Goal: Find specific page/section: Find specific page/section

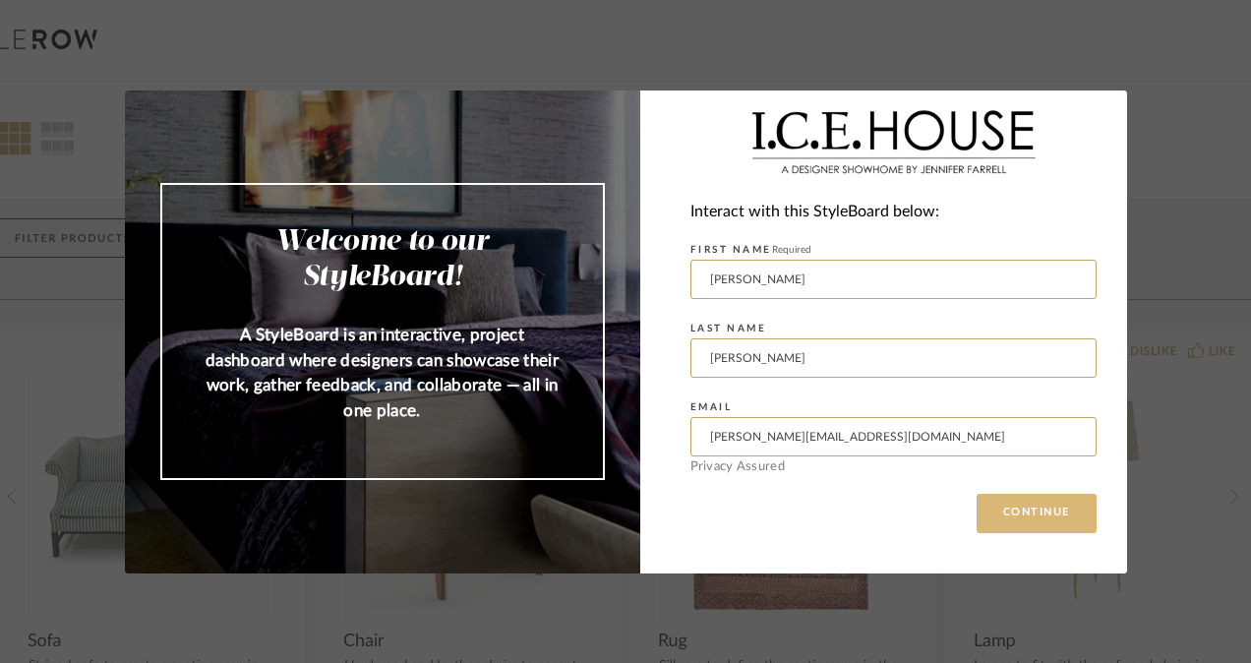
click at [1017, 512] on button "CONTINUE" at bounding box center [1036, 513] width 120 height 39
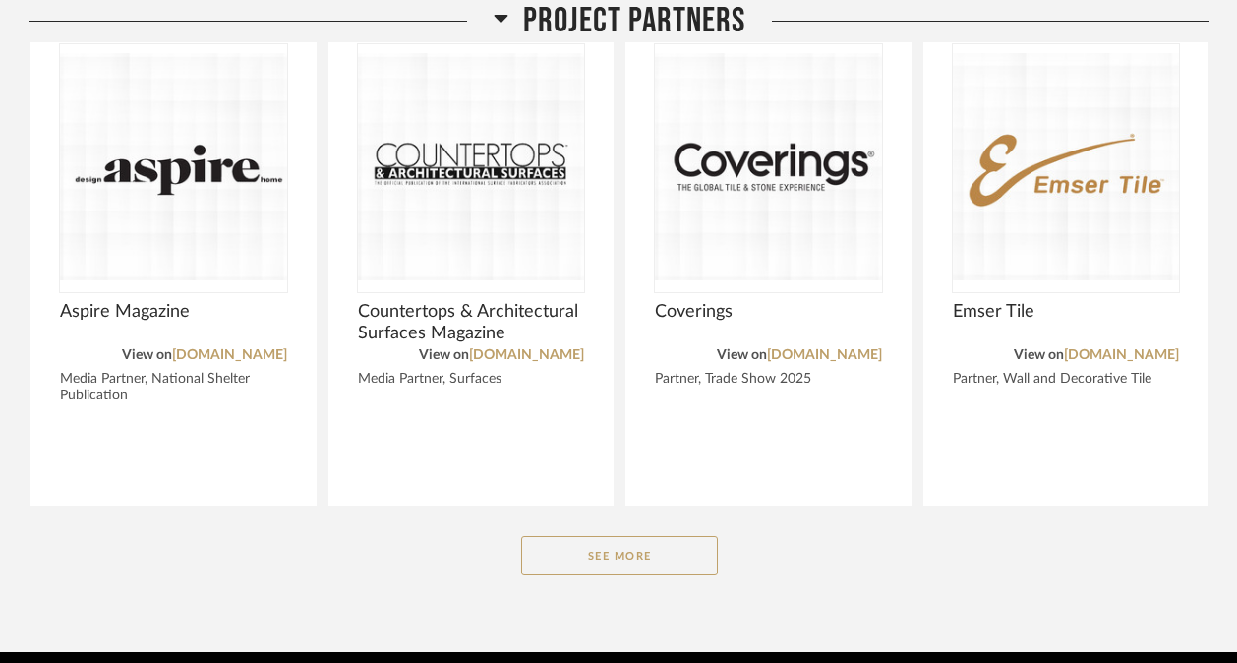
scroll to position [2405, 0]
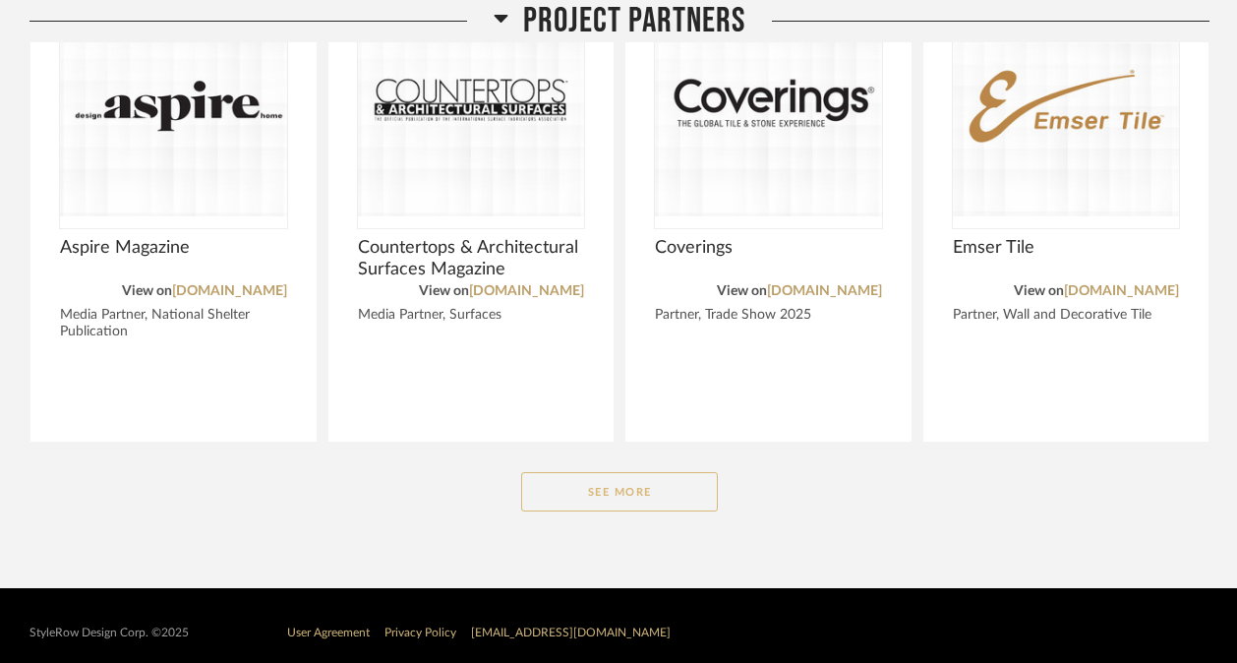
click at [622, 472] on button "See More" at bounding box center [619, 491] width 197 height 39
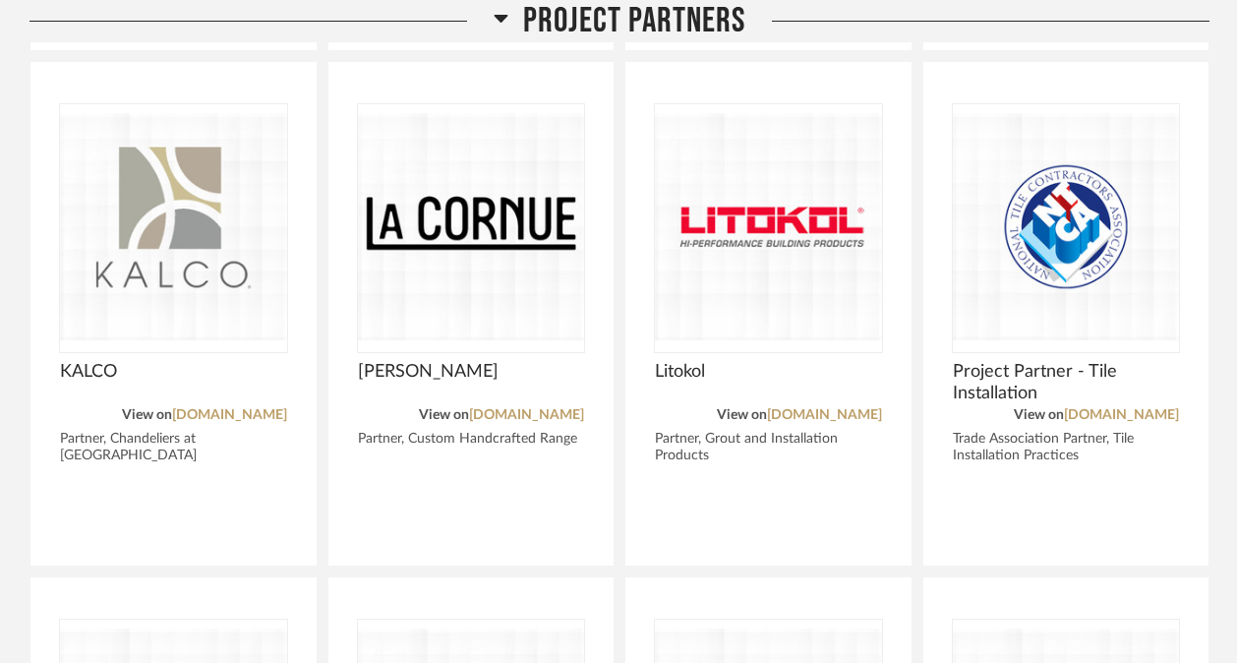
scroll to position [3307, 0]
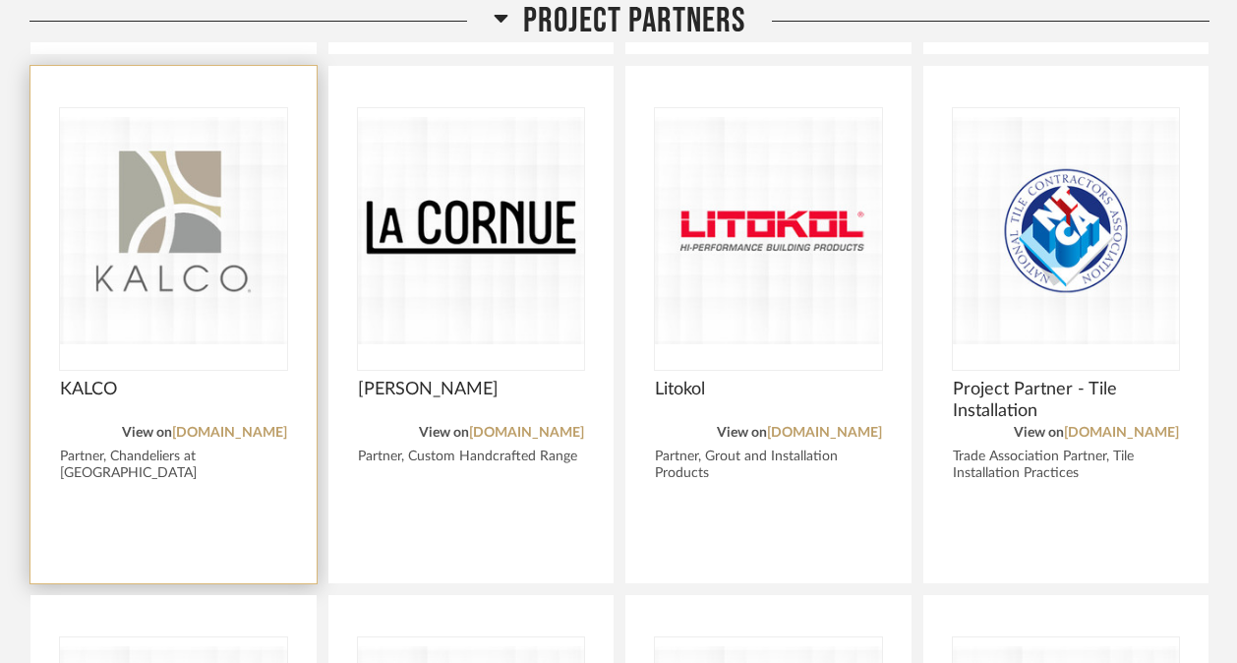
click at [198, 253] on img "0" at bounding box center [173, 231] width 227 height 246
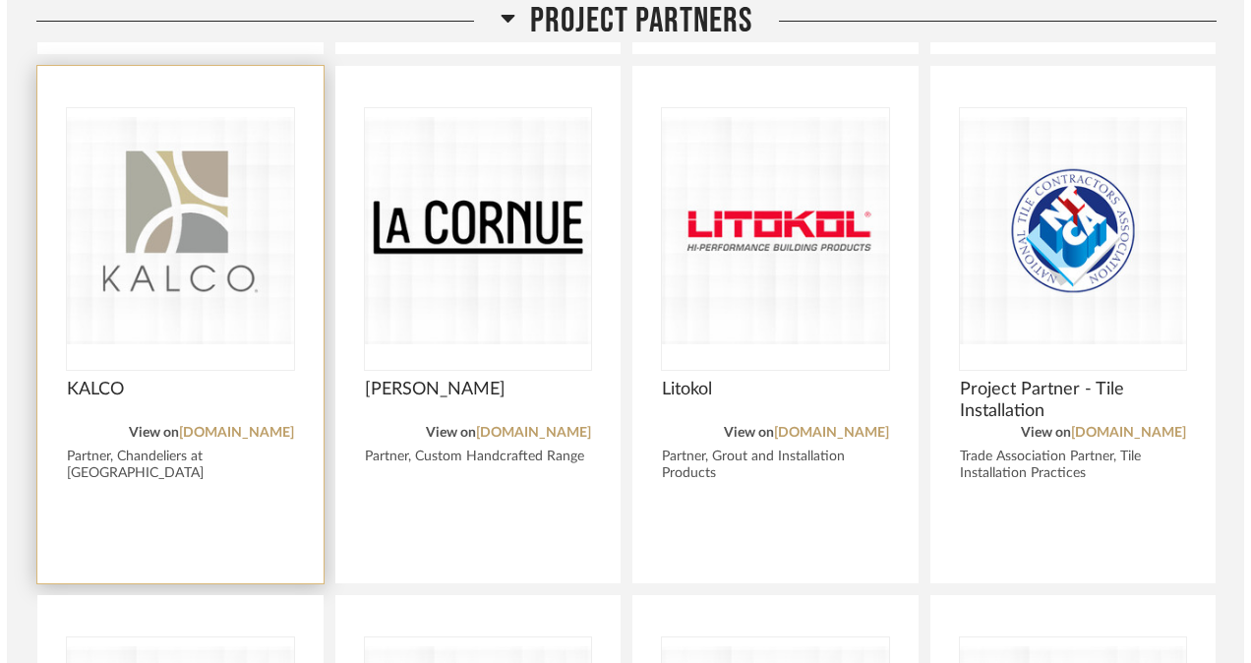
scroll to position [0, 0]
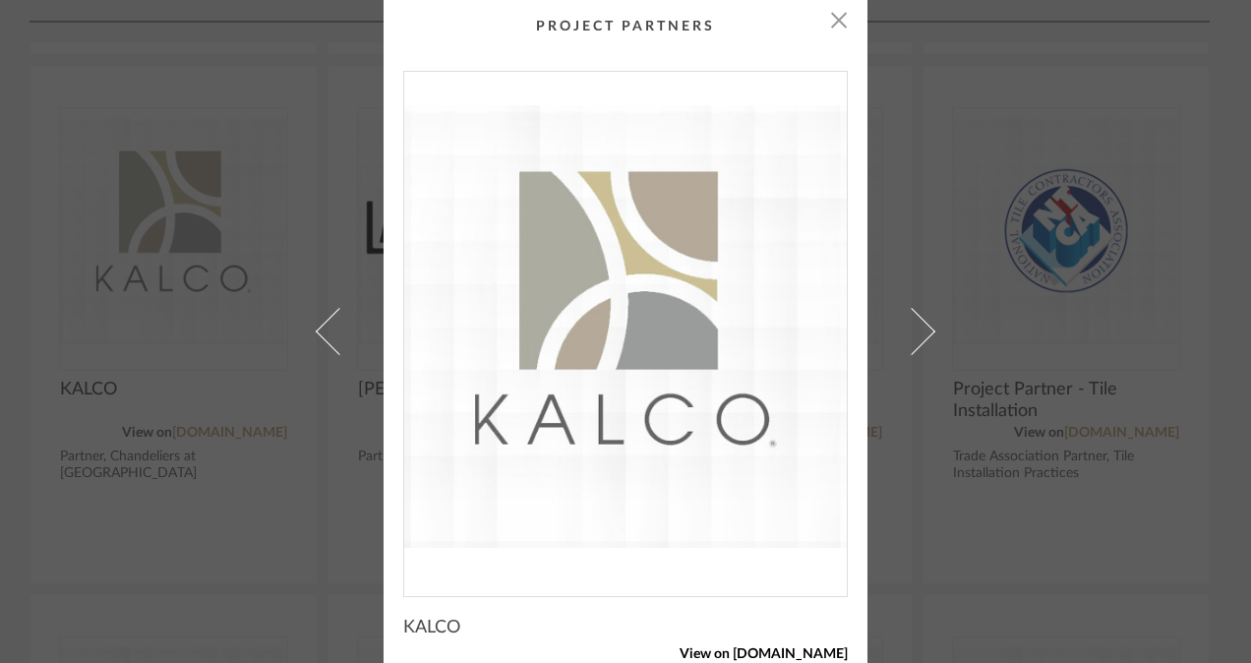
click at [776, 651] on link "View on [DOMAIN_NAME]" at bounding box center [625, 654] width 444 height 17
